Goal: Task Accomplishment & Management: Use online tool/utility

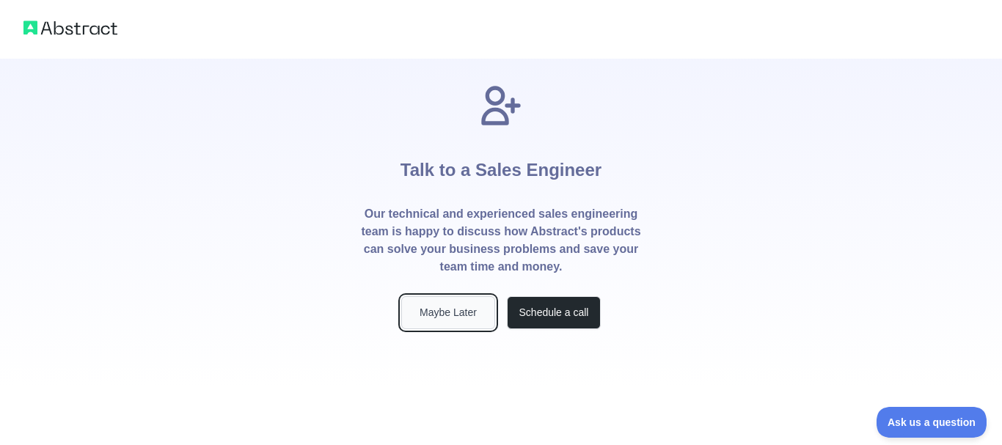
click at [437, 314] on button "Maybe Later" at bounding box center [448, 312] width 94 height 33
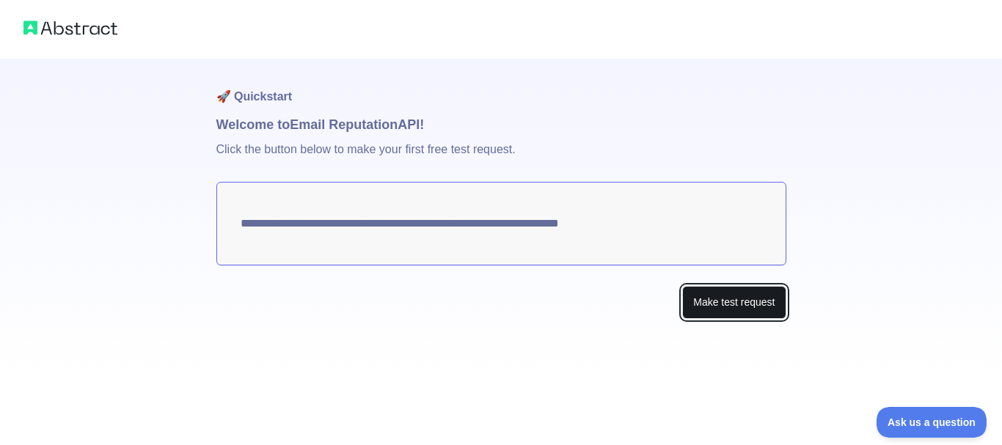
click at [724, 308] on button "Make test request" at bounding box center [733, 302] width 103 height 33
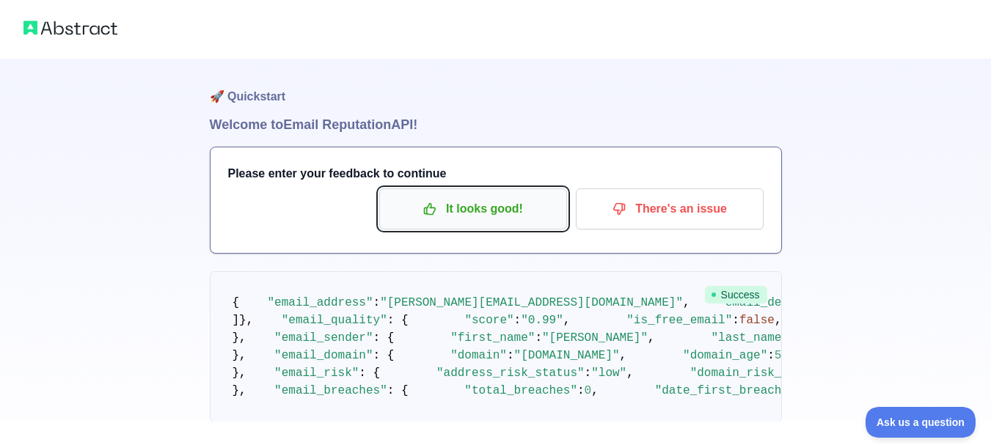
click at [437, 207] on icon "button" at bounding box center [429, 209] width 15 height 15
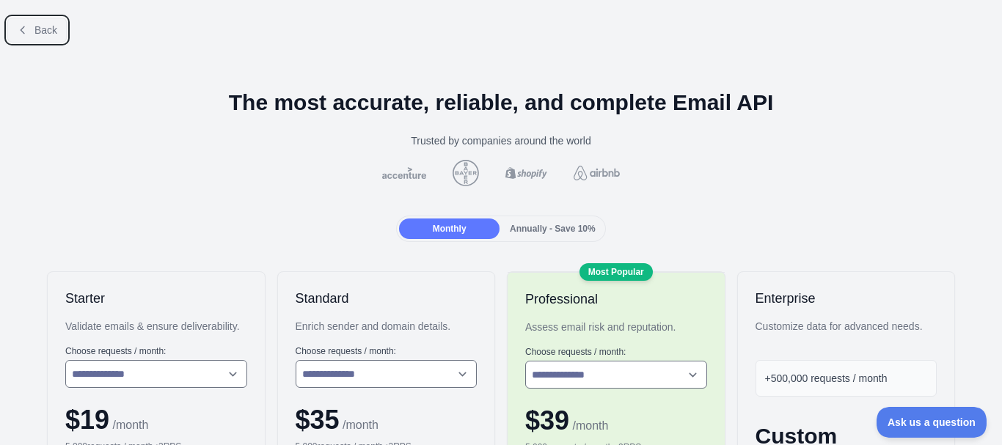
click at [38, 29] on span "Back" at bounding box center [45, 30] width 23 height 12
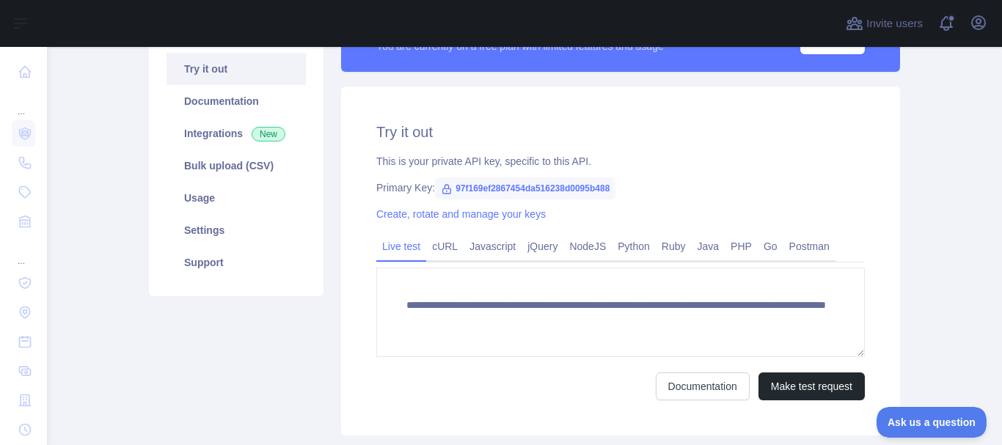
scroll to position [171, 0]
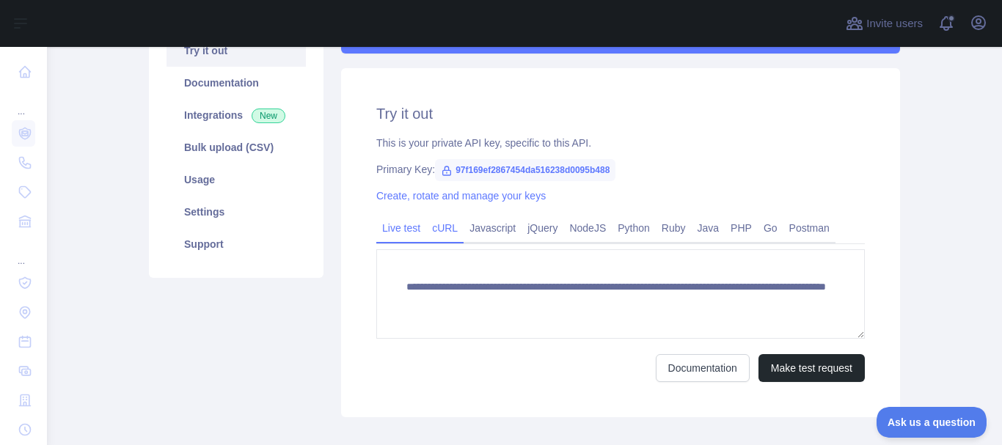
click at [436, 229] on link "cURL" at bounding box center [444, 227] width 37 height 23
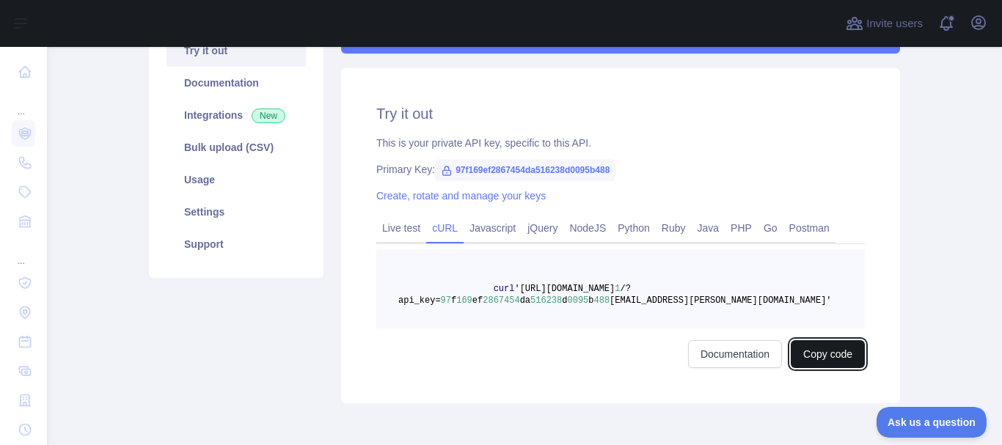
click at [812, 346] on button "Copy code" at bounding box center [827, 354] width 74 height 28
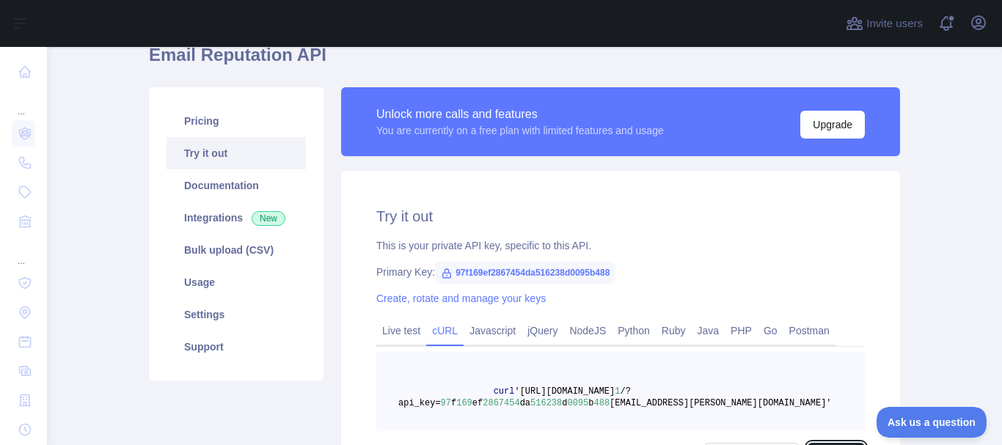
scroll to position [0, 0]
